Goal: Task Accomplishment & Management: Manage account settings

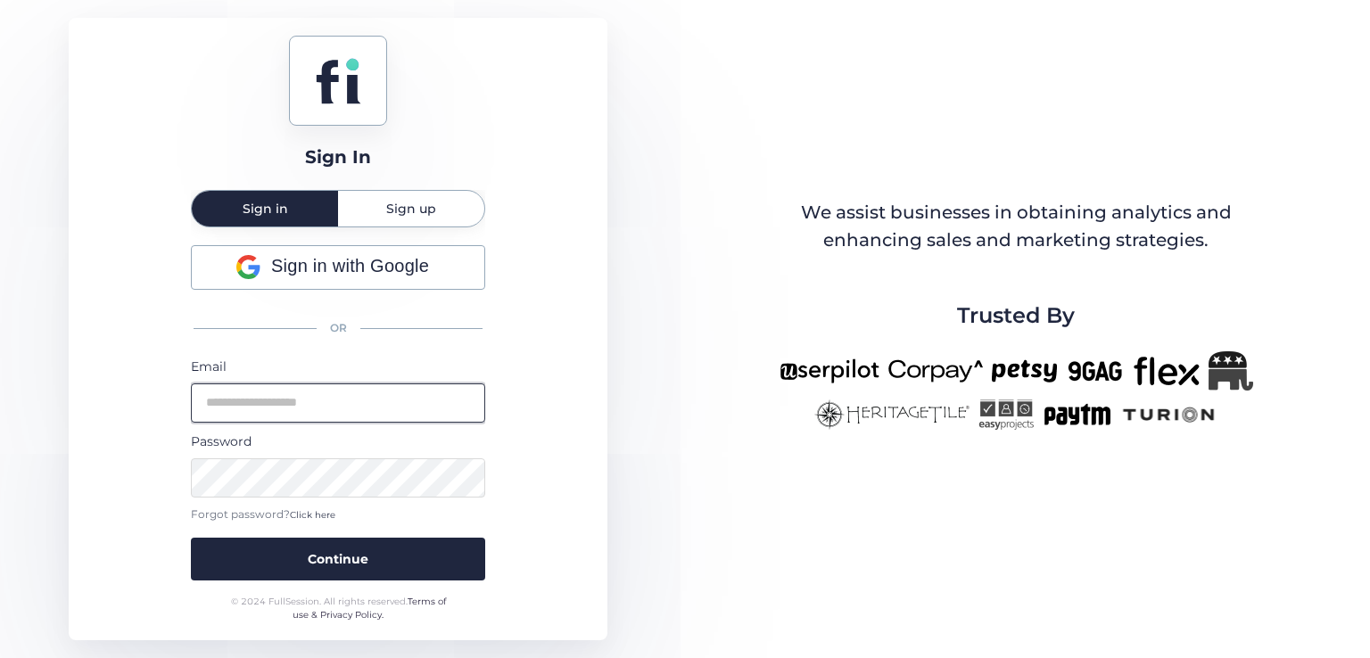
click at [334, 401] on input "email" at bounding box center [338, 403] width 294 height 39
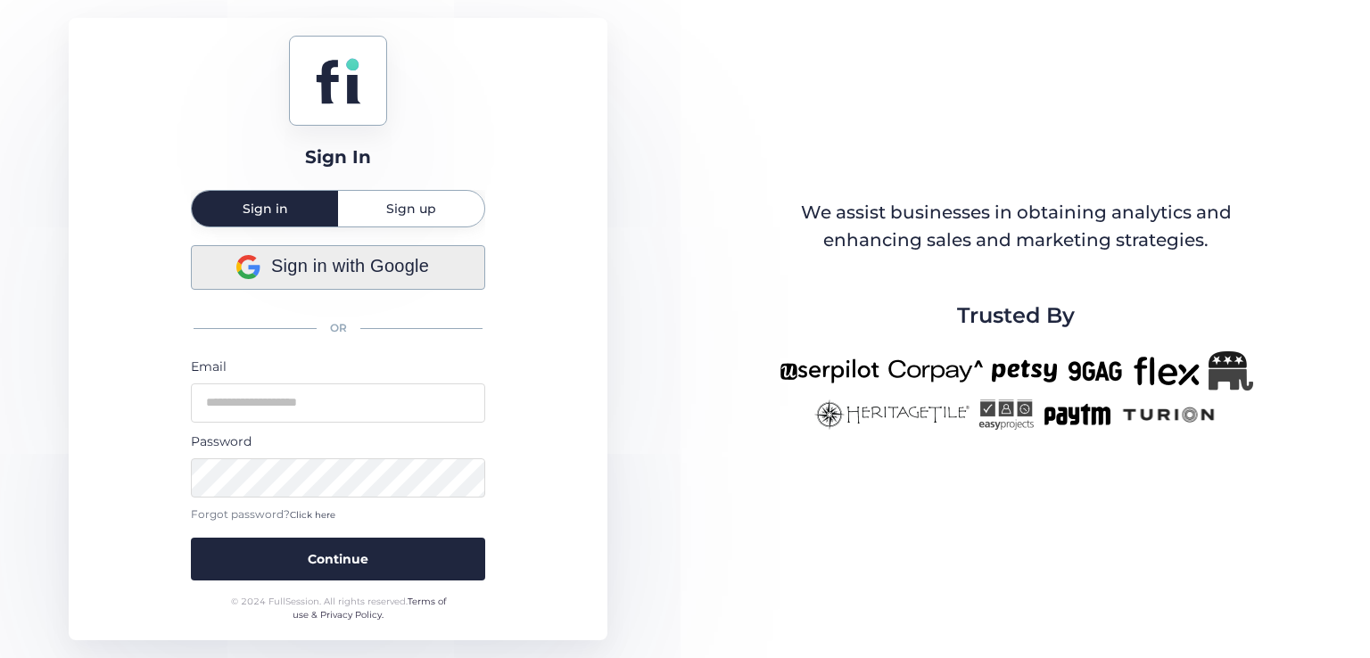
click at [305, 271] on div "Sign in with Google OR Email Password Forgot password? Click here Continue" at bounding box center [338, 412] width 294 height 335
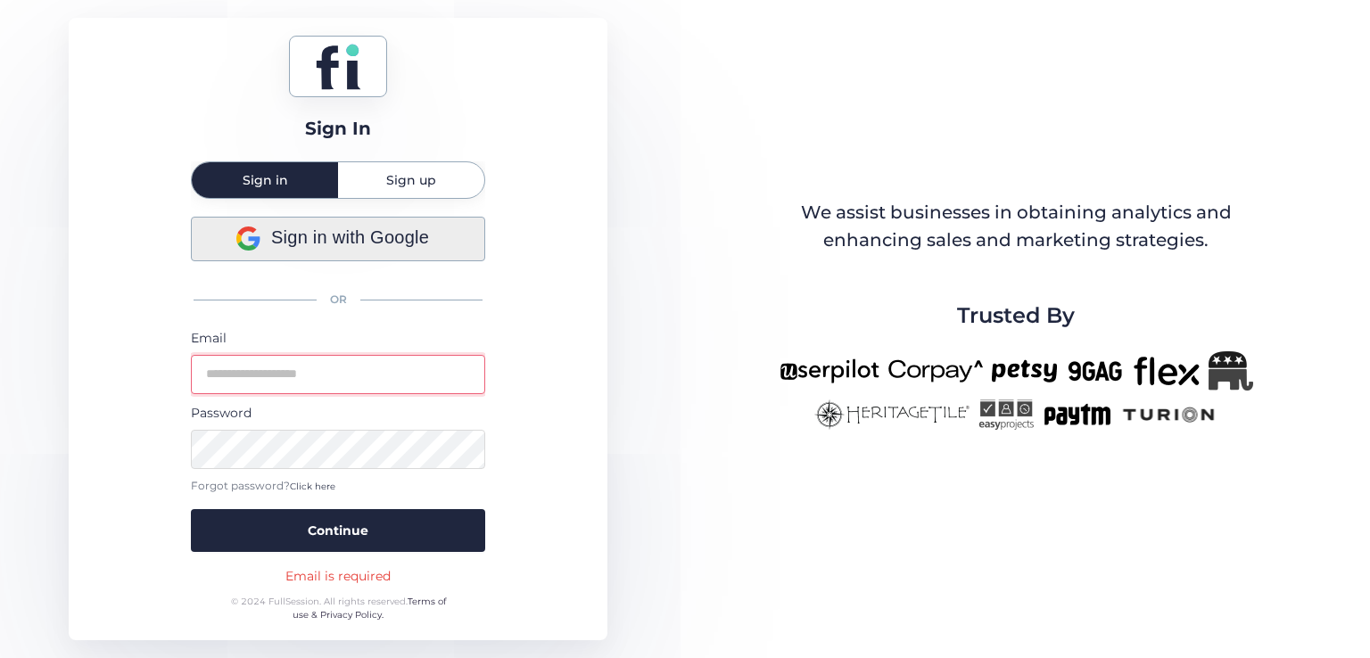
click at [313, 239] on span "Sign in with Google" at bounding box center [350, 238] width 158 height 28
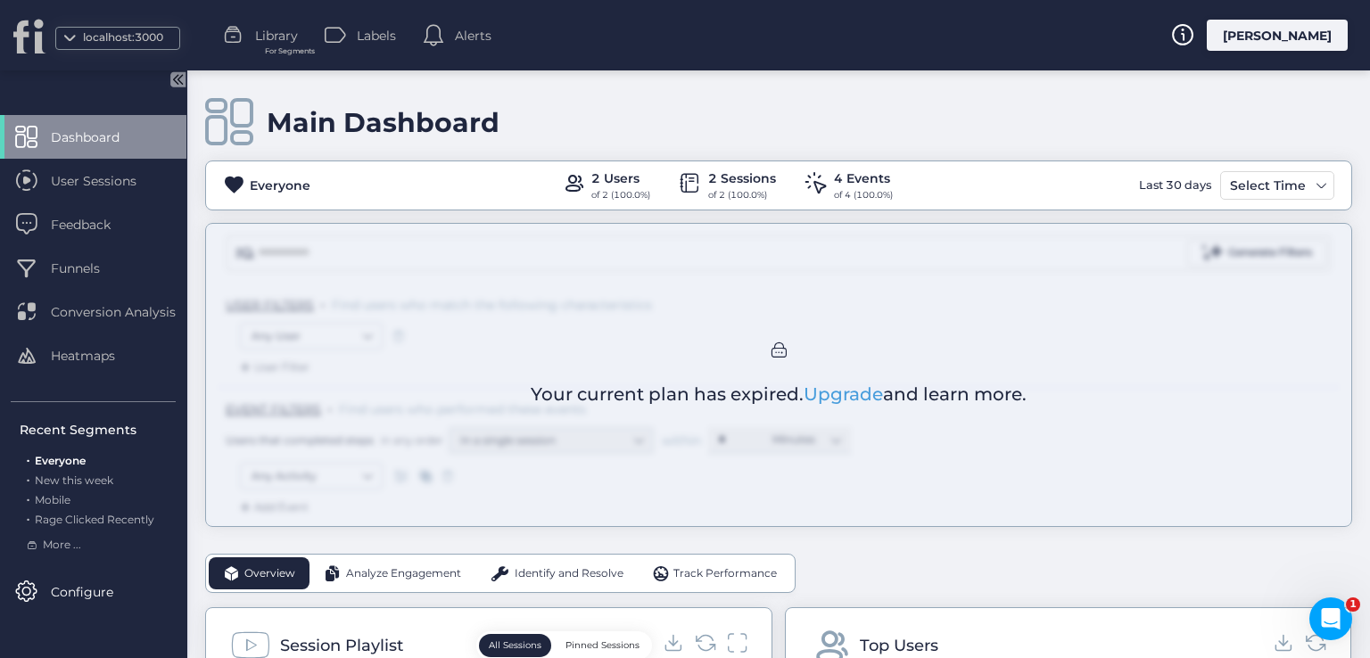
click at [1284, 37] on div "[PERSON_NAME]" at bounding box center [1277, 35] width 141 height 31
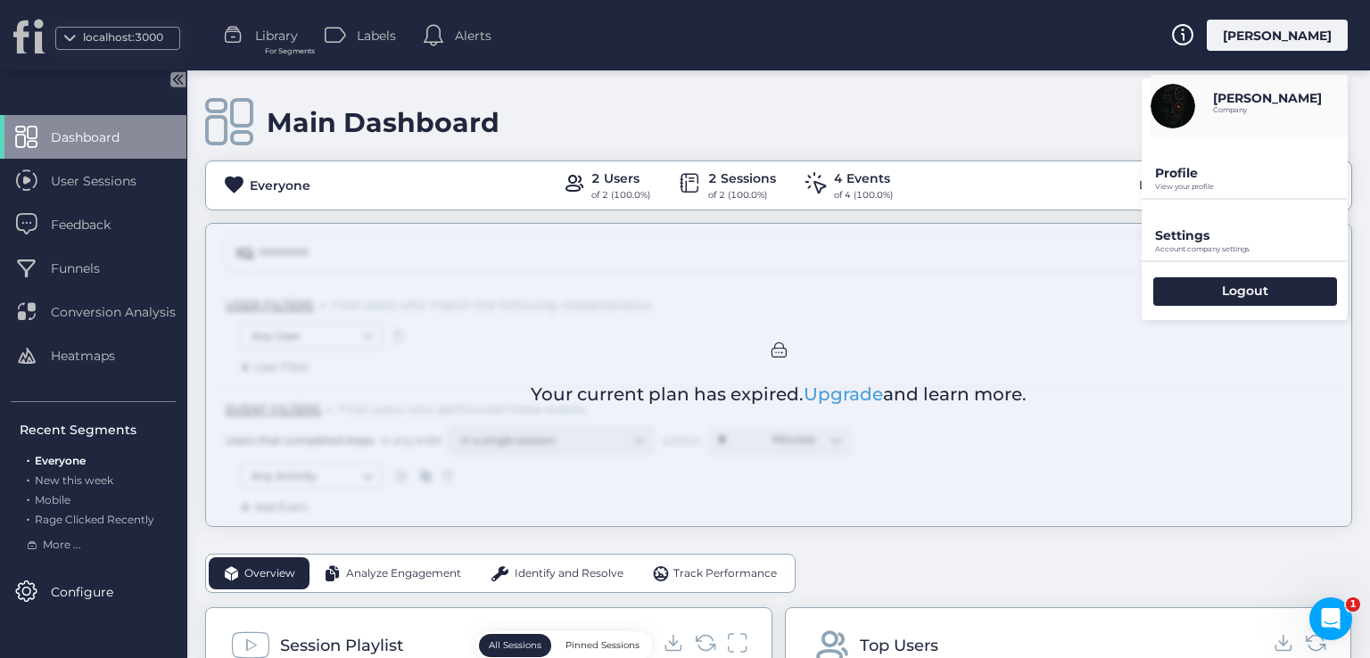
click at [1186, 183] on p "View your profile" at bounding box center [1251, 187] width 193 height 8
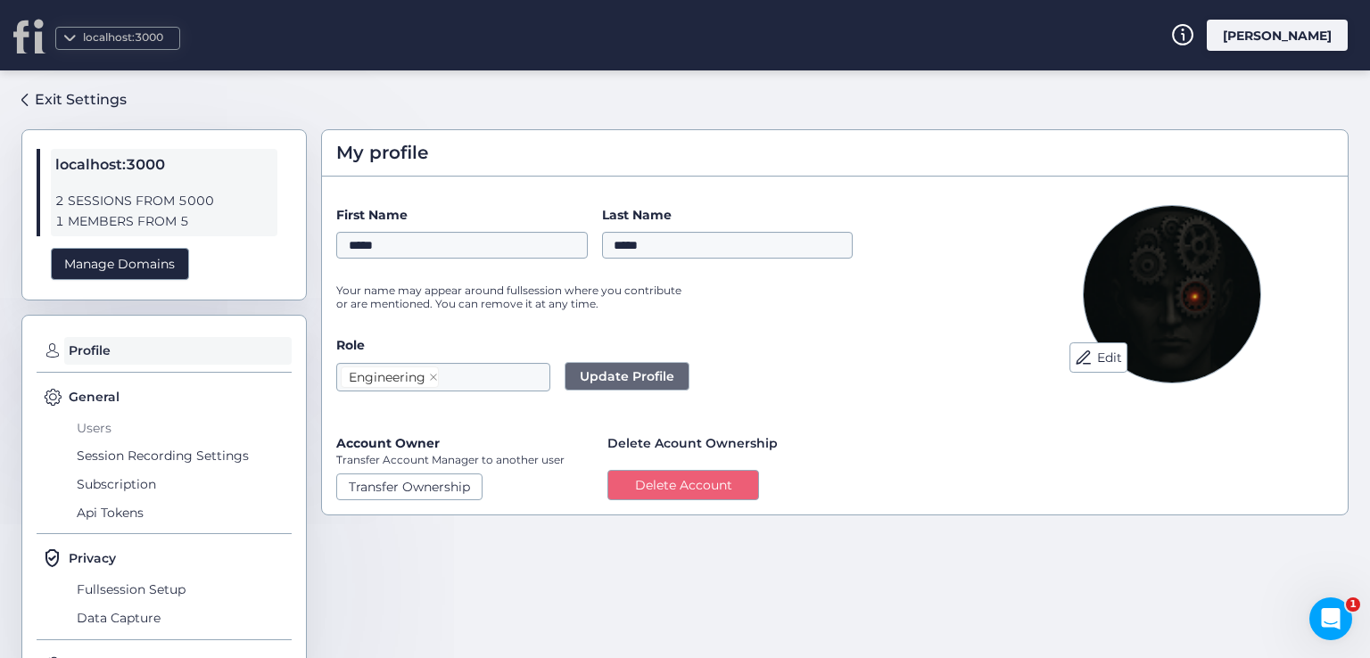
click at [100, 423] on span "Users" at bounding box center [181, 428] width 219 height 29
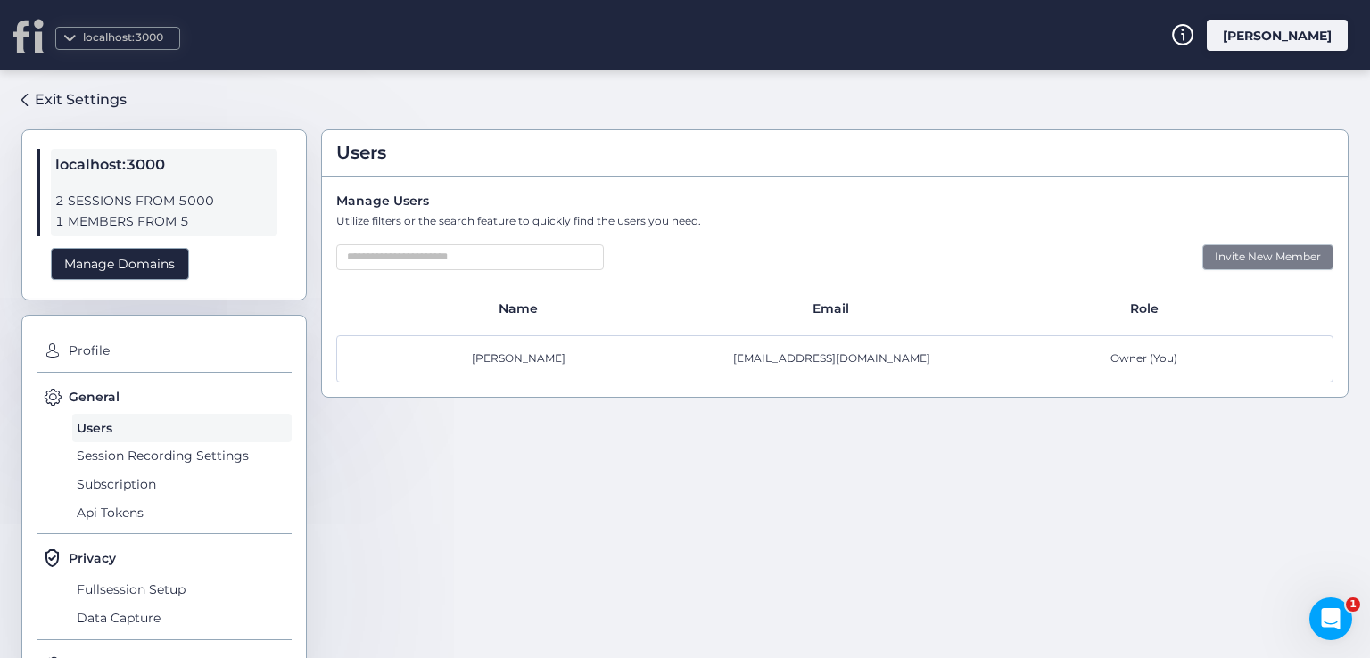
click at [1249, 247] on div "Invite New Member" at bounding box center [1267, 257] width 131 height 26
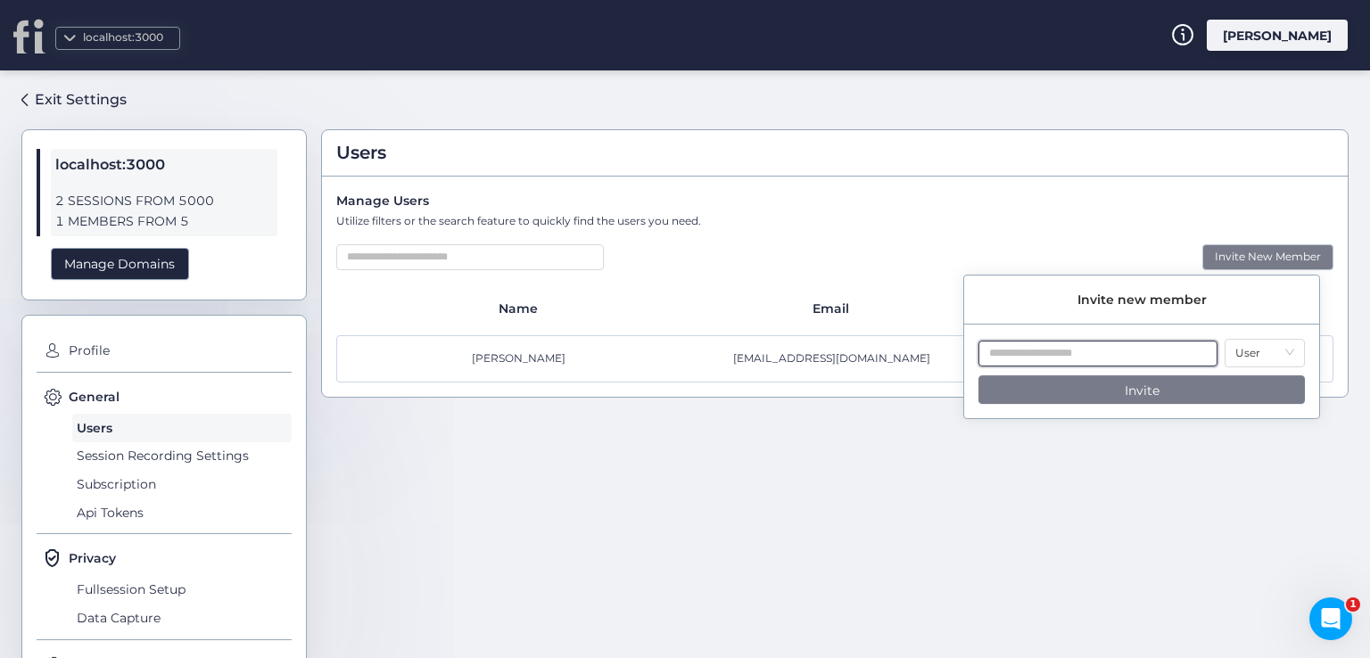
click at [1126, 362] on input "text" at bounding box center [1097, 354] width 239 height 26
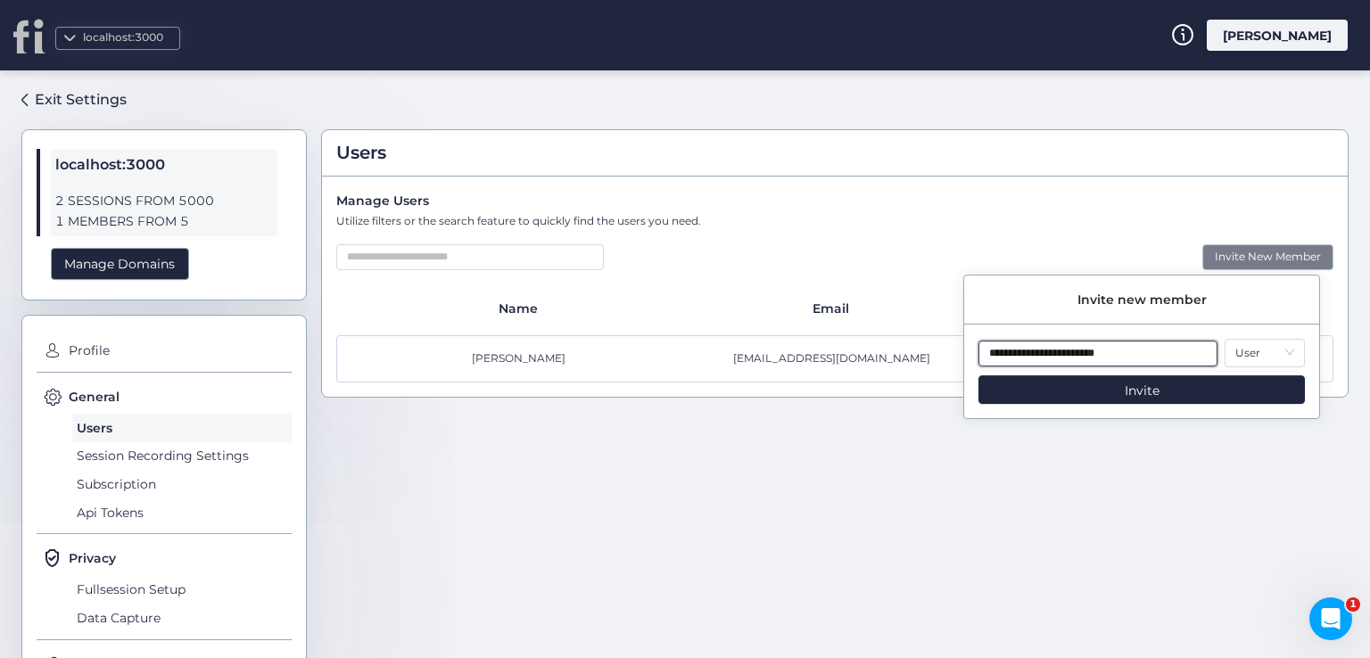
type input "**********"
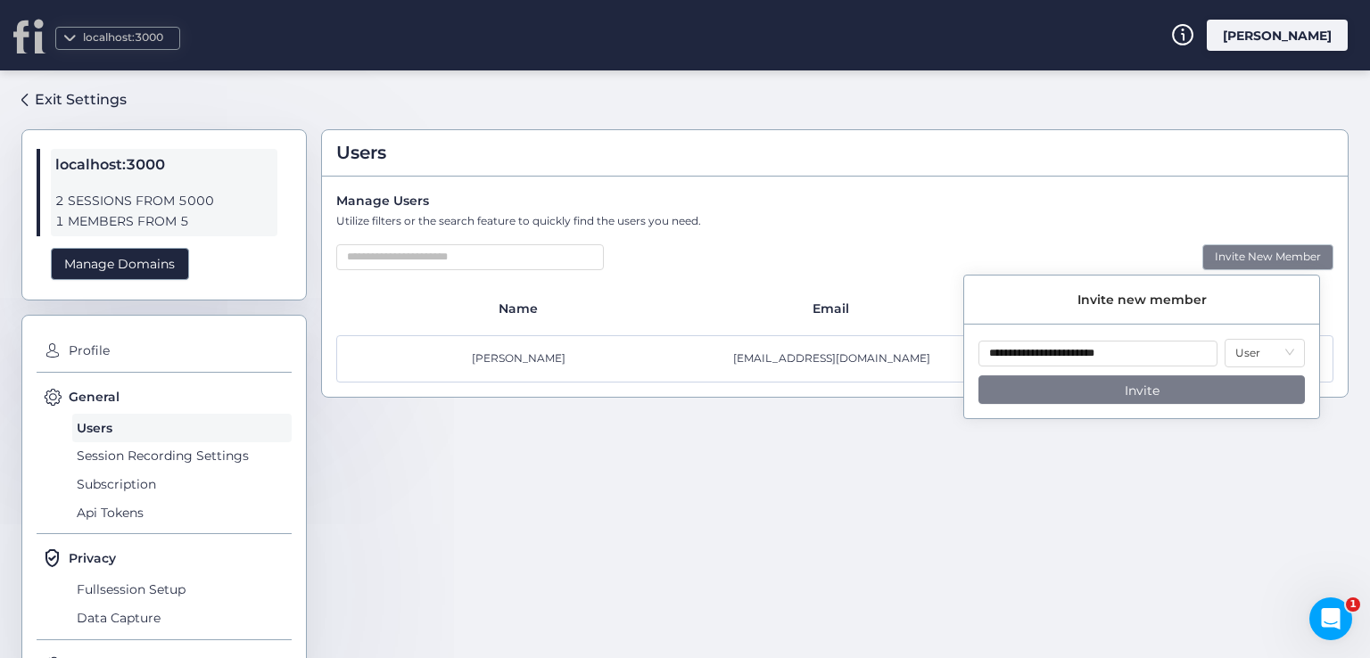
click at [1145, 387] on span "Invite" at bounding box center [1142, 391] width 35 height 20
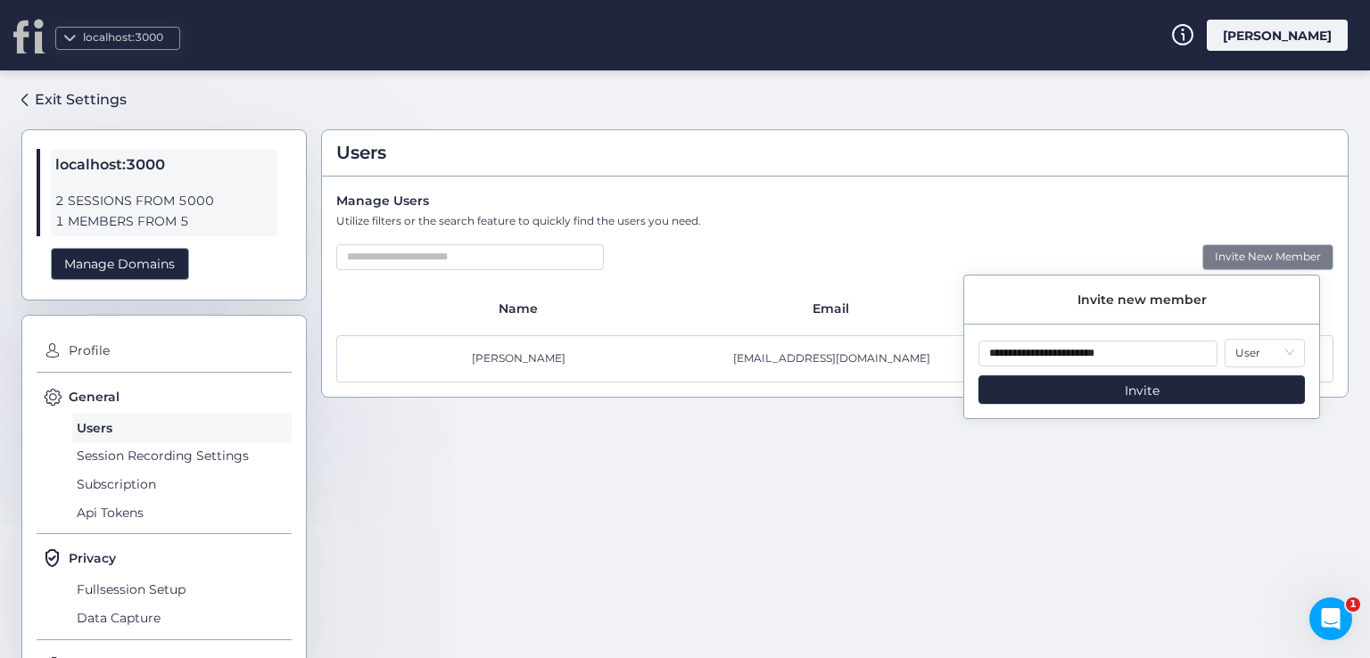
click at [942, 484] on div "Users Manage Users Utilize filters or the search feature to quickly find the us…" at bounding box center [834, 357] width 1027 height 545
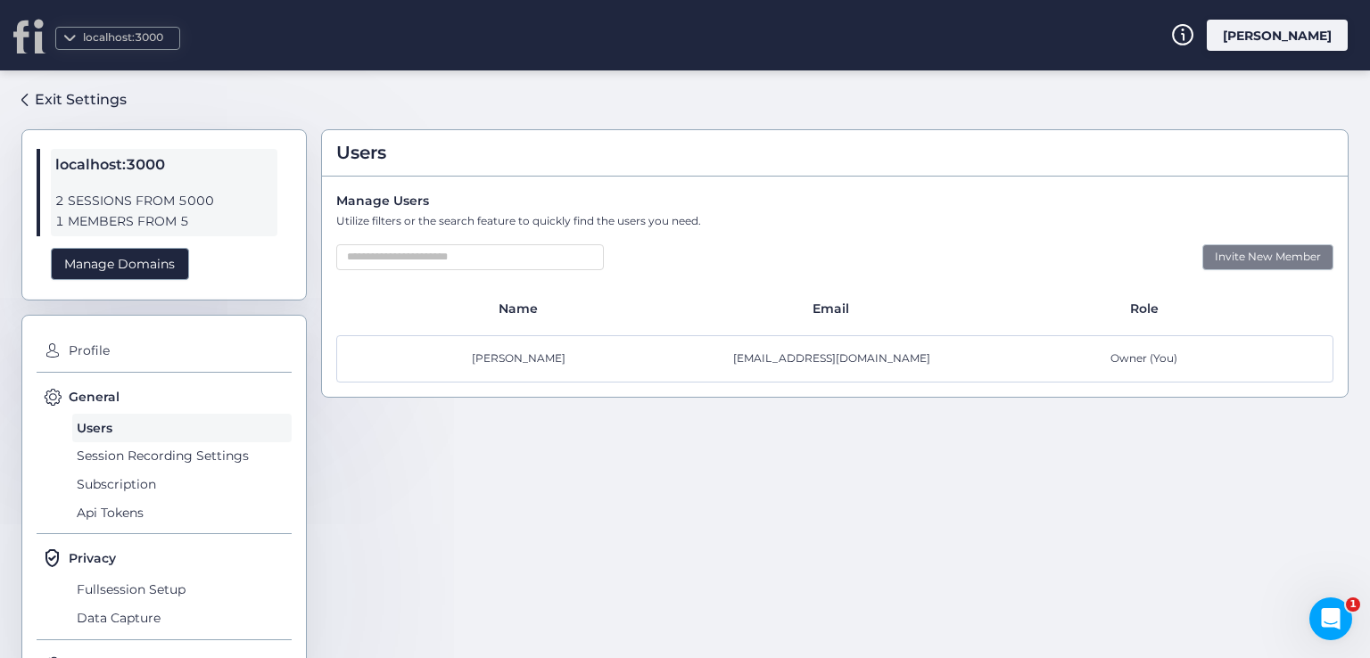
click at [1237, 263] on div "Invite New Member" at bounding box center [1267, 257] width 131 height 26
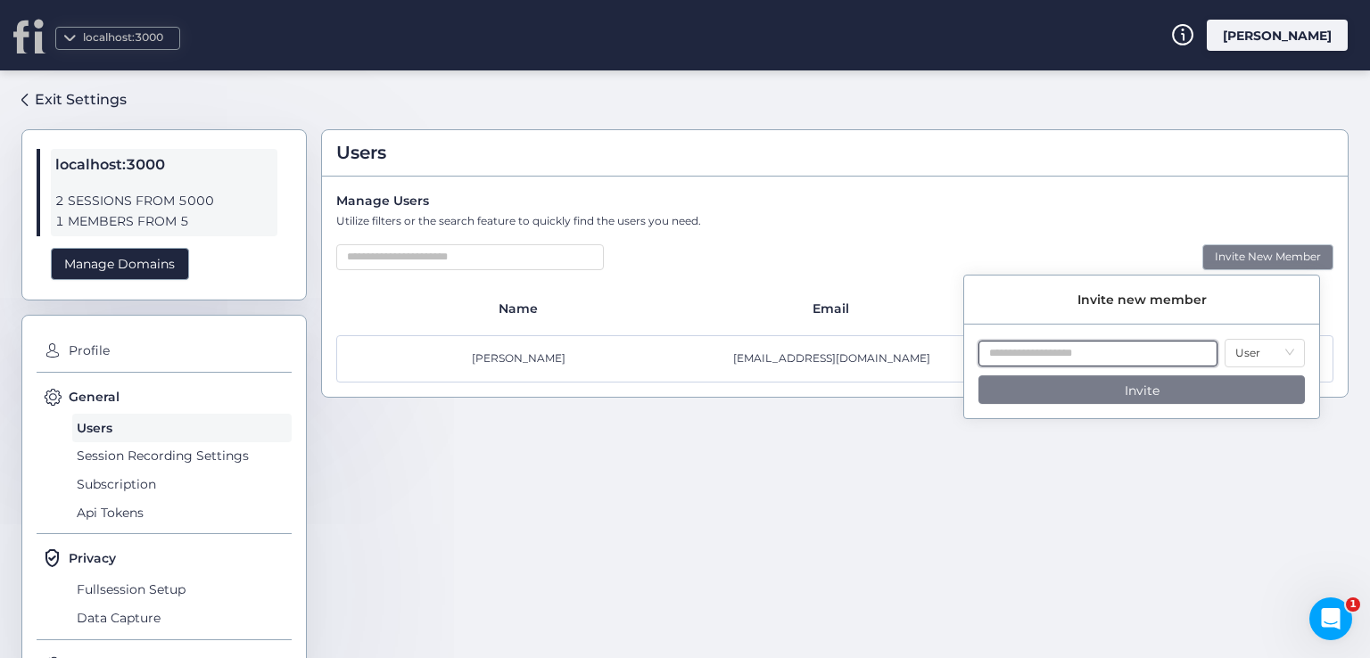
click at [1120, 358] on input "text" at bounding box center [1097, 354] width 239 height 26
type input "**********"
click at [1146, 391] on span "Invite" at bounding box center [1142, 391] width 35 height 20
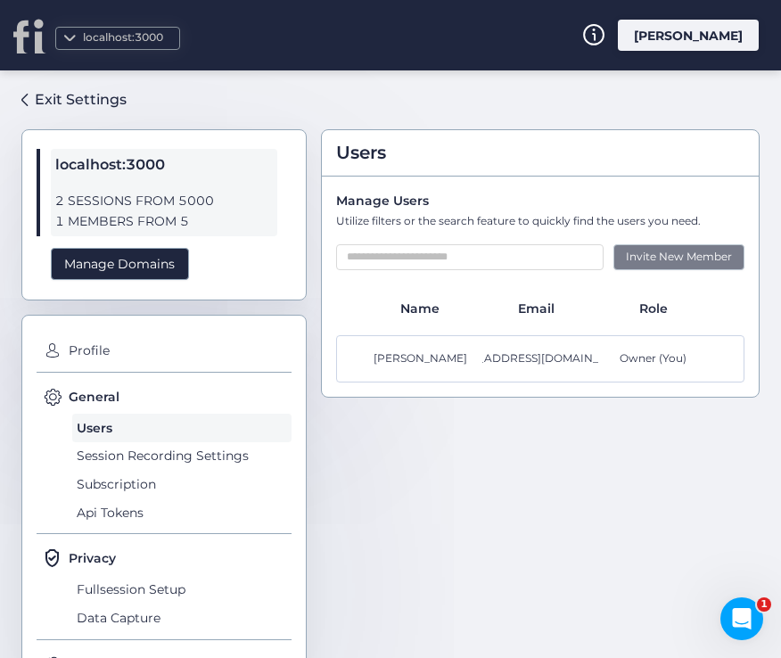
click at [702, 258] on div "Invite New Member" at bounding box center [679, 257] width 131 height 26
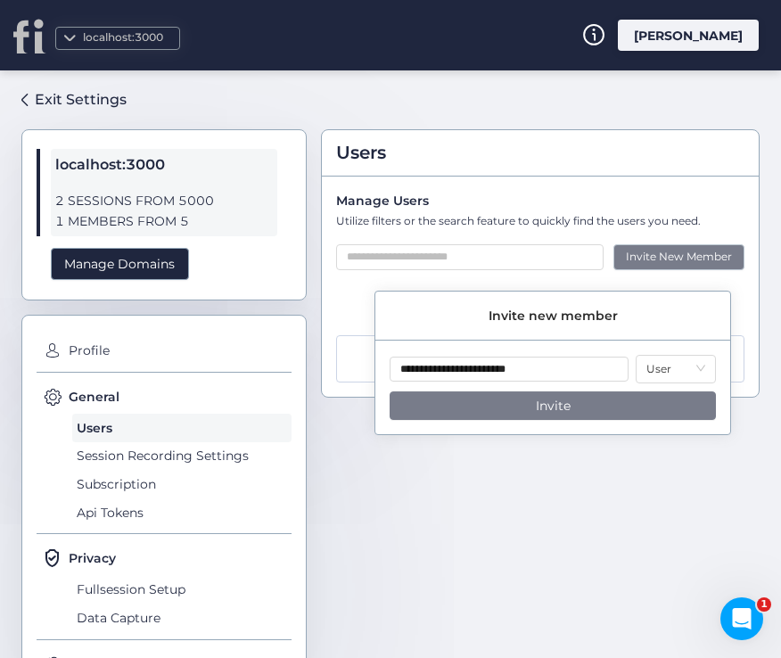
click at [617, 394] on button "Invite" at bounding box center [553, 406] width 326 height 29
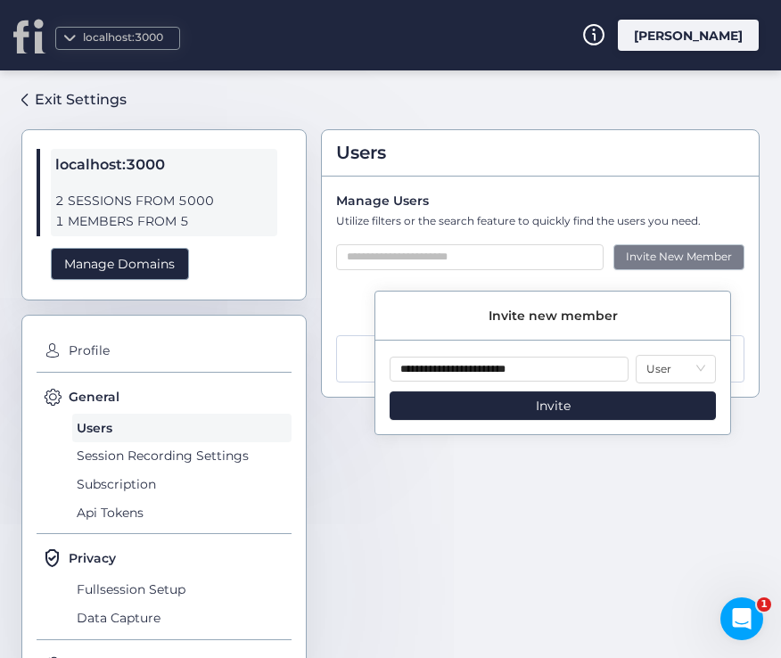
click at [689, 450] on div "Users Manage Users Utilize filters or the search feature to quickly find the us…" at bounding box center [540, 357] width 439 height 545
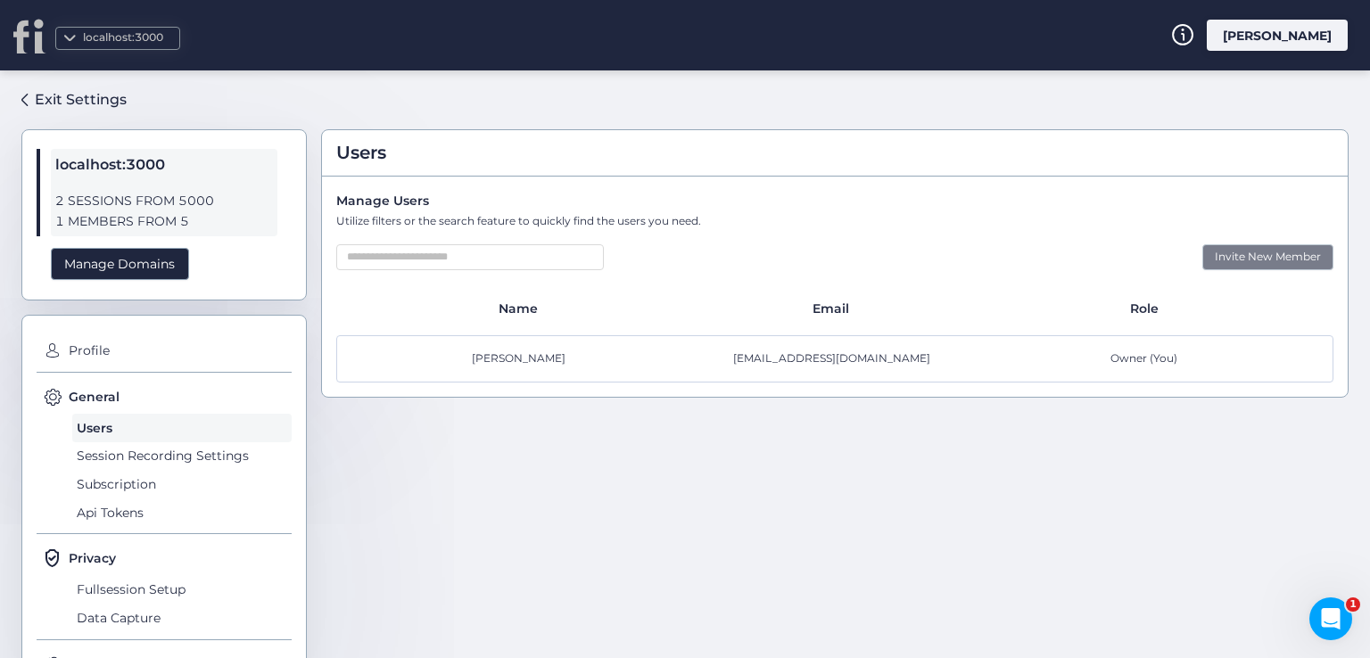
click at [1307, 265] on div "Invite New Member" at bounding box center [1267, 257] width 131 height 26
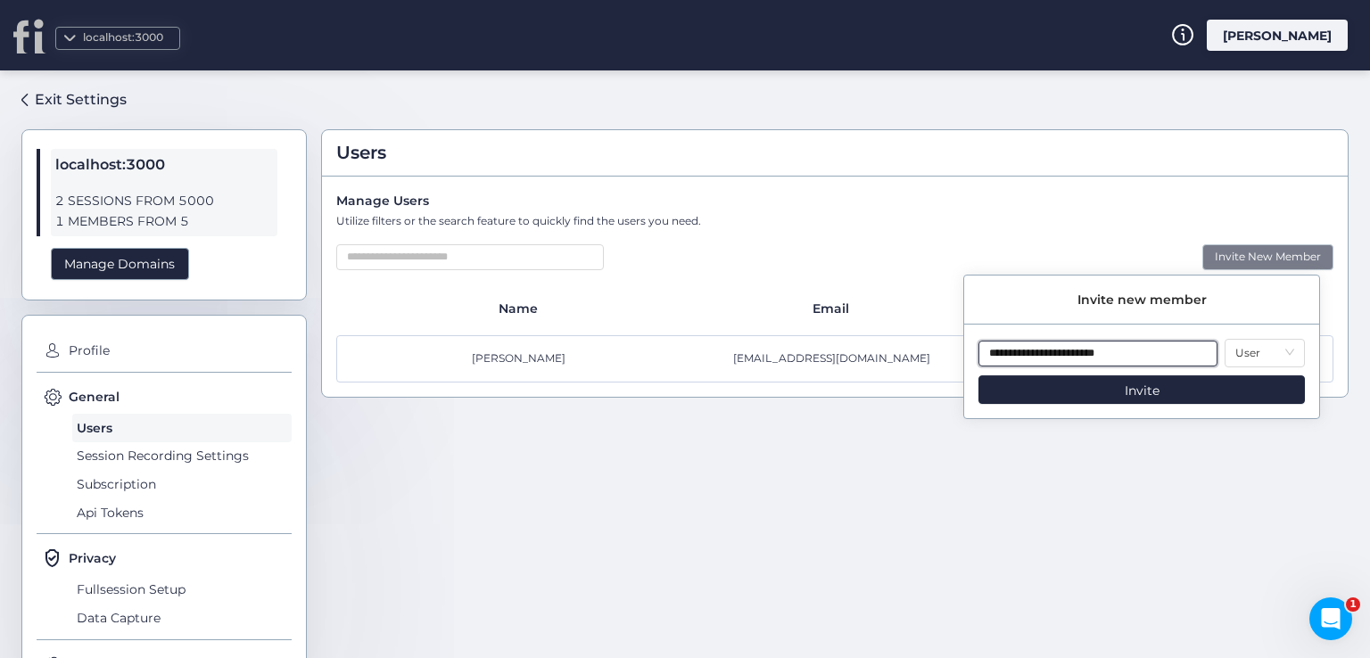
click at [1033, 354] on input "**********" at bounding box center [1097, 354] width 239 height 26
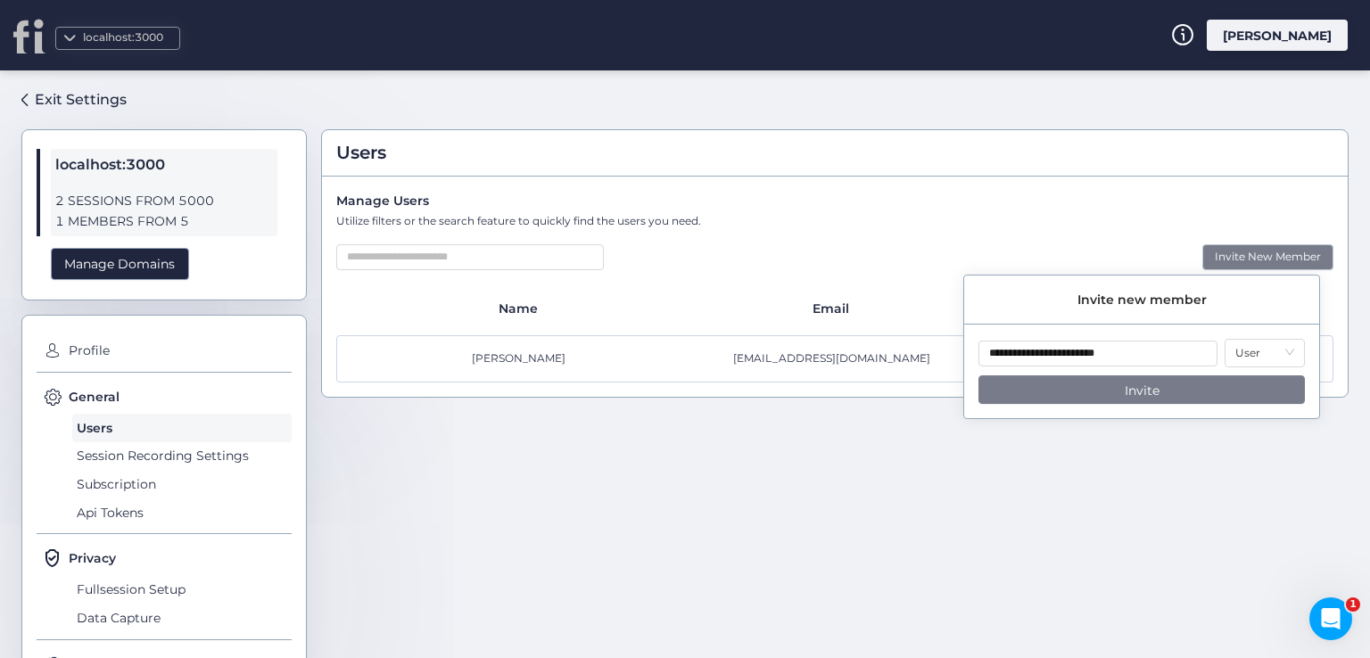
click at [1107, 382] on button "Invite" at bounding box center [1141, 389] width 326 height 29
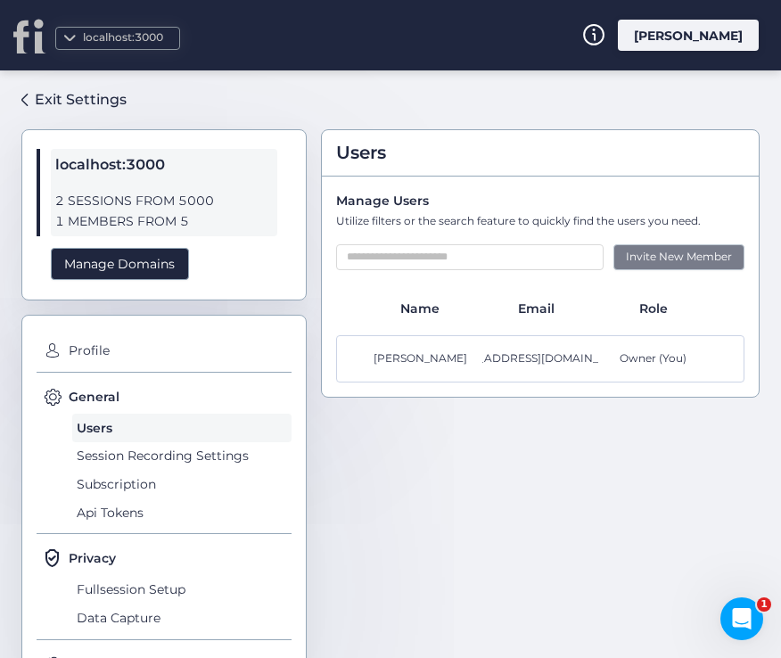
click at [633, 268] on div "Invite New Member" at bounding box center [679, 257] width 131 height 26
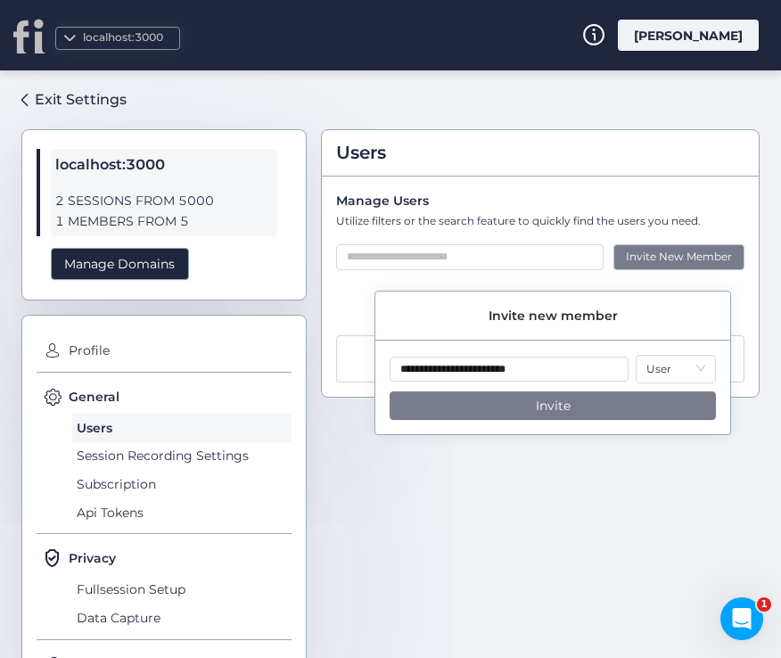
click at [581, 411] on button "Invite" at bounding box center [553, 406] width 326 height 29
